Goal: Navigation & Orientation: Find specific page/section

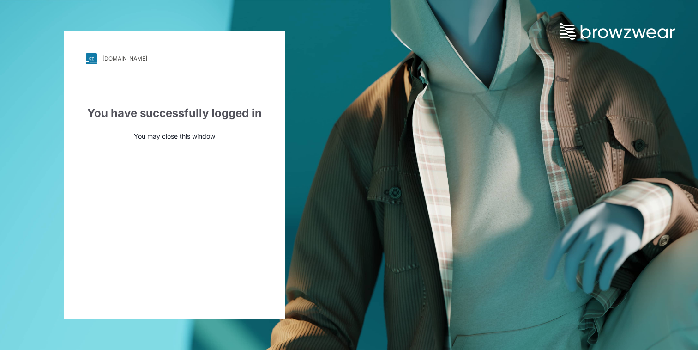
click at [110, 58] on div "npg.stylezone.com" at bounding box center [125, 58] width 45 height 7
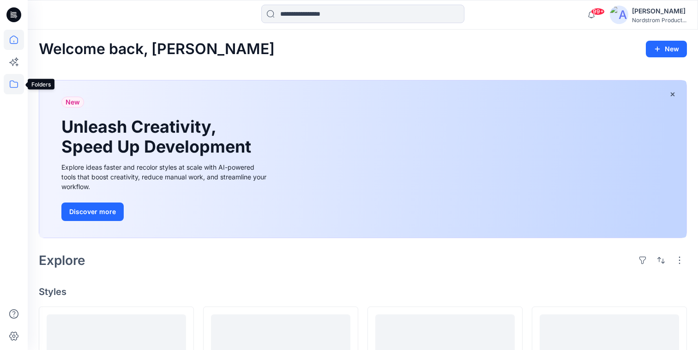
click at [11, 84] on icon at bounding box center [14, 84] width 20 height 20
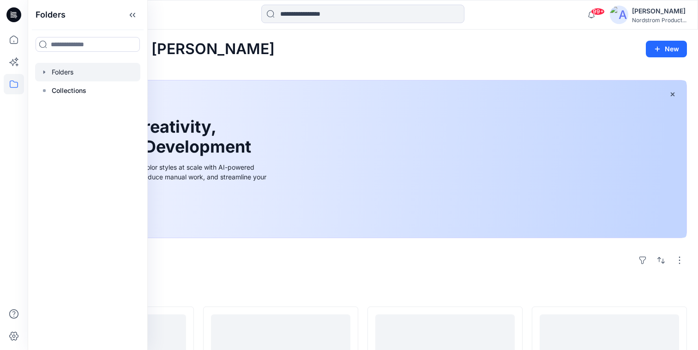
click at [60, 69] on div at bounding box center [87, 72] width 105 height 18
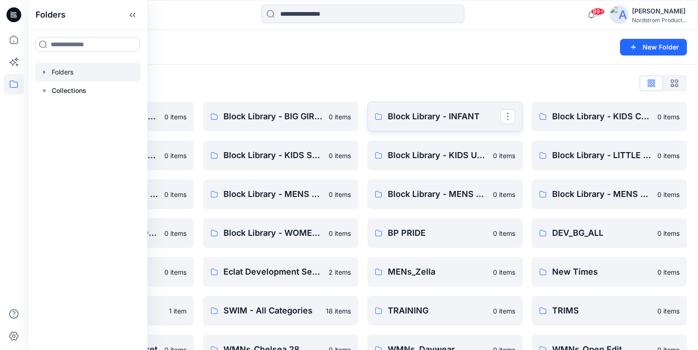
click at [415, 115] on p "Block Library - INFANT" at bounding box center [444, 116] width 113 height 13
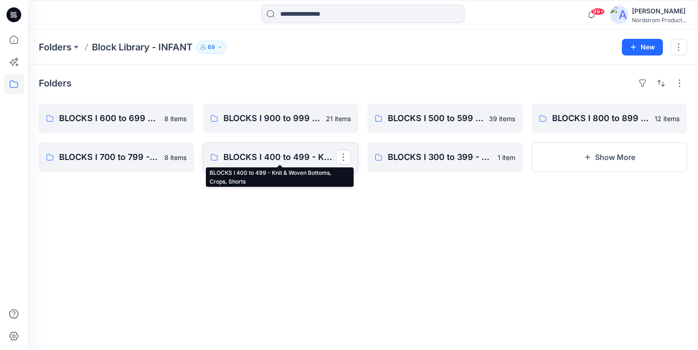
click at [263, 158] on p "BLOCKS I 400 to 499 - Knit & Woven Bottoms, Crops, Shorts" at bounding box center [280, 157] width 113 height 13
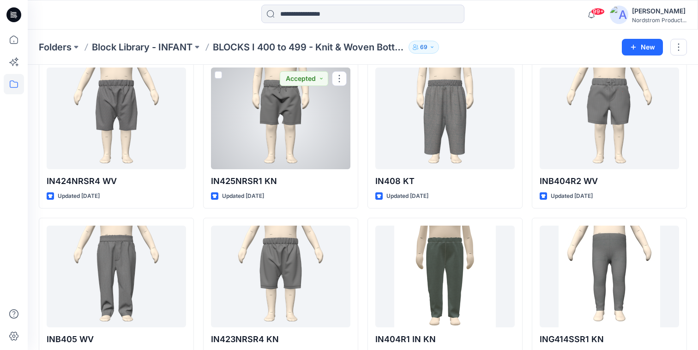
scroll to position [522, 0]
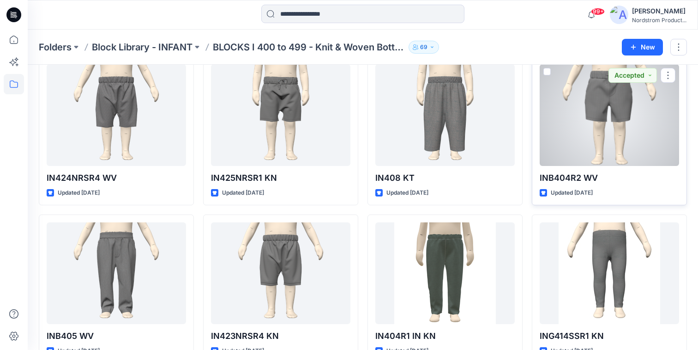
click at [603, 101] on div at bounding box center [609, 115] width 139 height 102
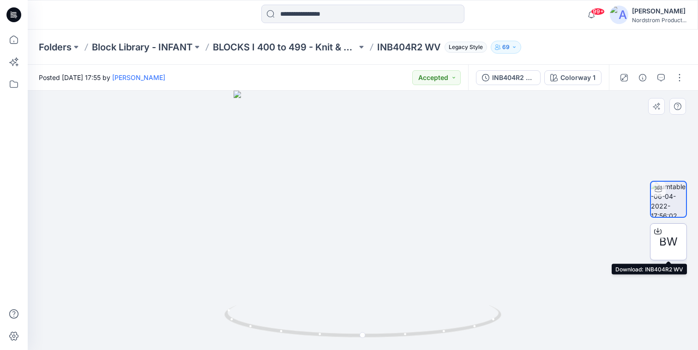
click at [668, 239] on span "BW" at bounding box center [668, 241] width 18 height 17
